Goal: Task Accomplishment & Management: Manage account settings

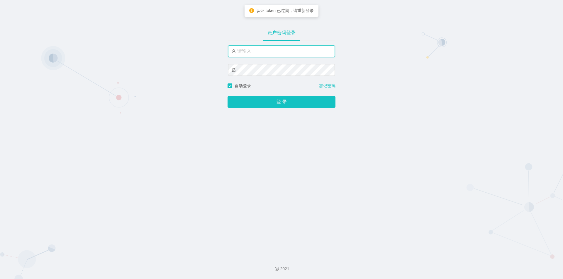
click at [278, 50] on input "text" at bounding box center [281, 51] width 107 height 12
type input "jishu"
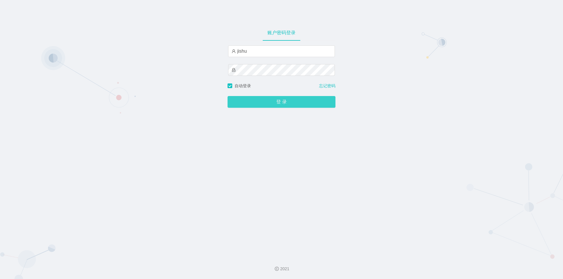
click at [277, 102] on button "登 录" at bounding box center [281, 102] width 108 height 12
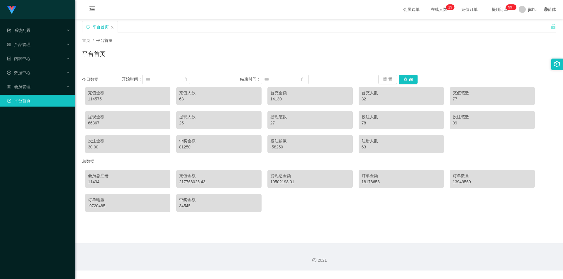
click at [361, 207] on div "会员总注册 11434 充值金额 217768026.43 提现总金额 19502198.01 订单金额 18178653 订单数量 13949569 订单输…" at bounding box center [319, 191] width 474 height 48
click at [37, 29] on div "系统配置" at bounding box center [37, 31] width 75 height 12
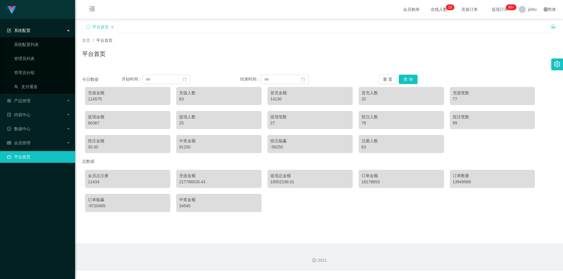
click at [41, 31] on div "系统配置" at bounding box center [37, 31] width 75 height 12
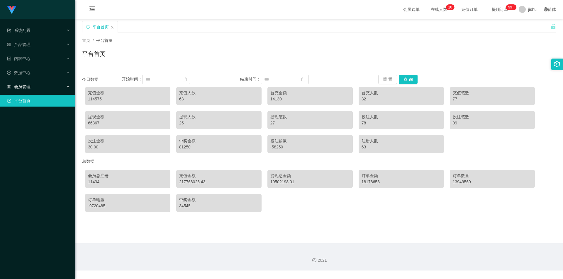
click at [33, 85] on div "会员管理" at bounding box center [37, 87] width 75 height 12
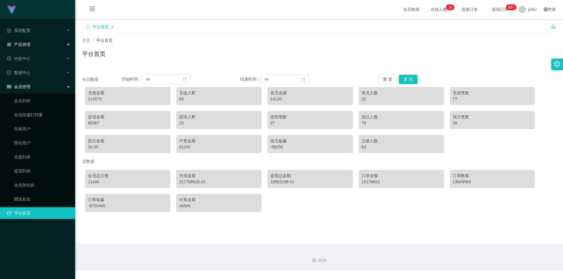
click at [36, 46] on div "产品管理" at bounding box center [37, 45] width 75 height 12
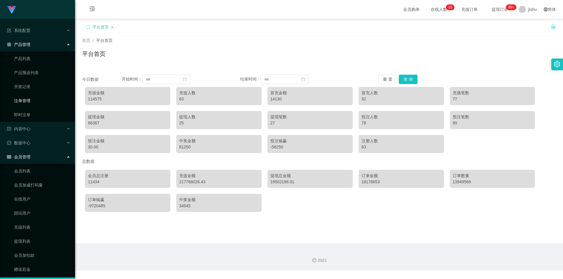
click at [27, 99] on link "注单管理" at bounding box center [42, 101] width 56 height 12
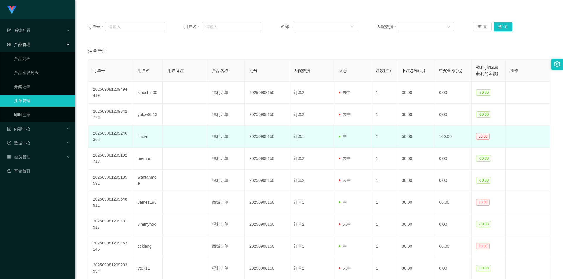
scroll to position [117, 0]
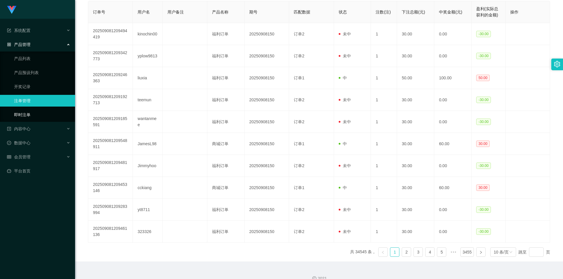
click at [28, 112] on link "即时注单" at bounding box center [42, 115] width 56 height 12
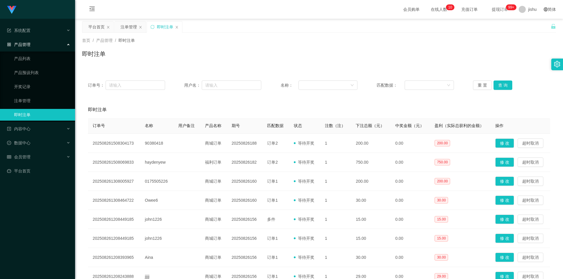
click at [400, 60] on div "即时注单" at bounding box center [319, 56] width 474 height 13
click at [394, 63] on div "首页 / 产品管理 / 即时注单 / 即时注单" at bounding box center [319, 50] width 488 height 35
click at [29, 61] on link "产品列表" at bounding box center [42, 59] width 56 height 12
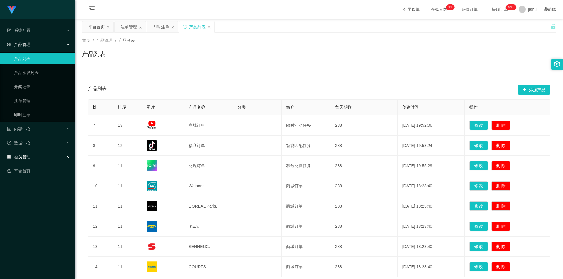
click at [34, 157] on div "会员管理" at bounding box center [37, 157] width 75 height 12
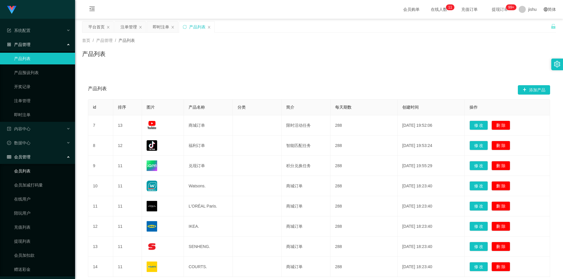
click at [30, 172] on link "会员列表" at bounding box center [42, 171] width 56 height 12
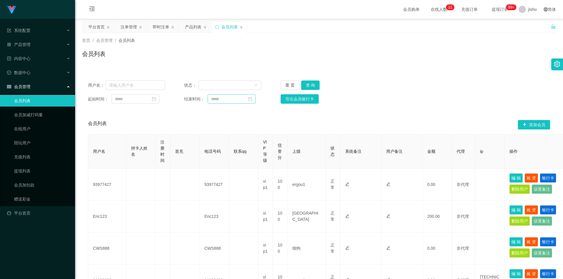
scroll to position [59, 0]
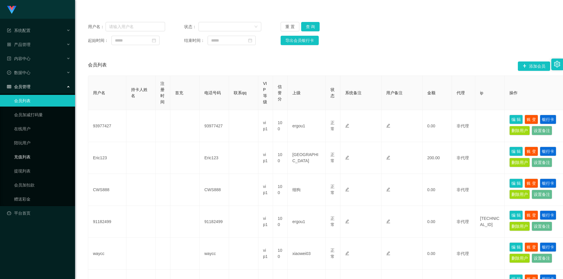
click at [24, 155] on link "充值列表" at bounding box center [42, 157] width 56 height 12
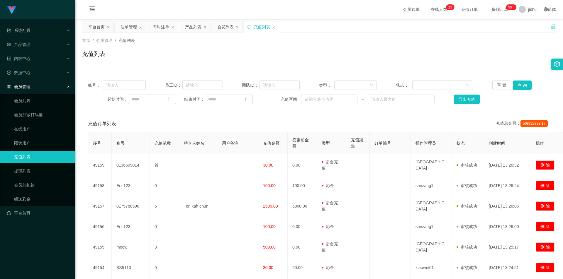
click at [451, 56] on div "充值列表" at bounding box center [319, 56] width 474 height 13
click at [530, 27] on span "退出登录" at bounding box center [528, 25] width 16 height 5
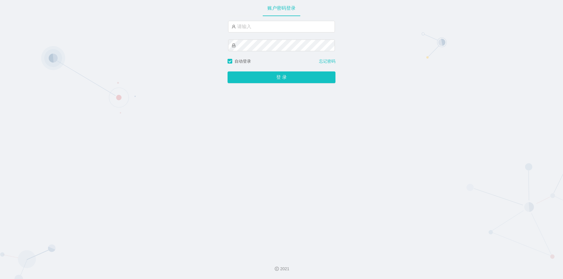
click at [387, 146] on div "账户密码登录 自动登录 忘记密码 登 录" at bounding box center [281, 126] width 563 height 252
